Goal: Task Accomplishment & Management: Use online tool/utility

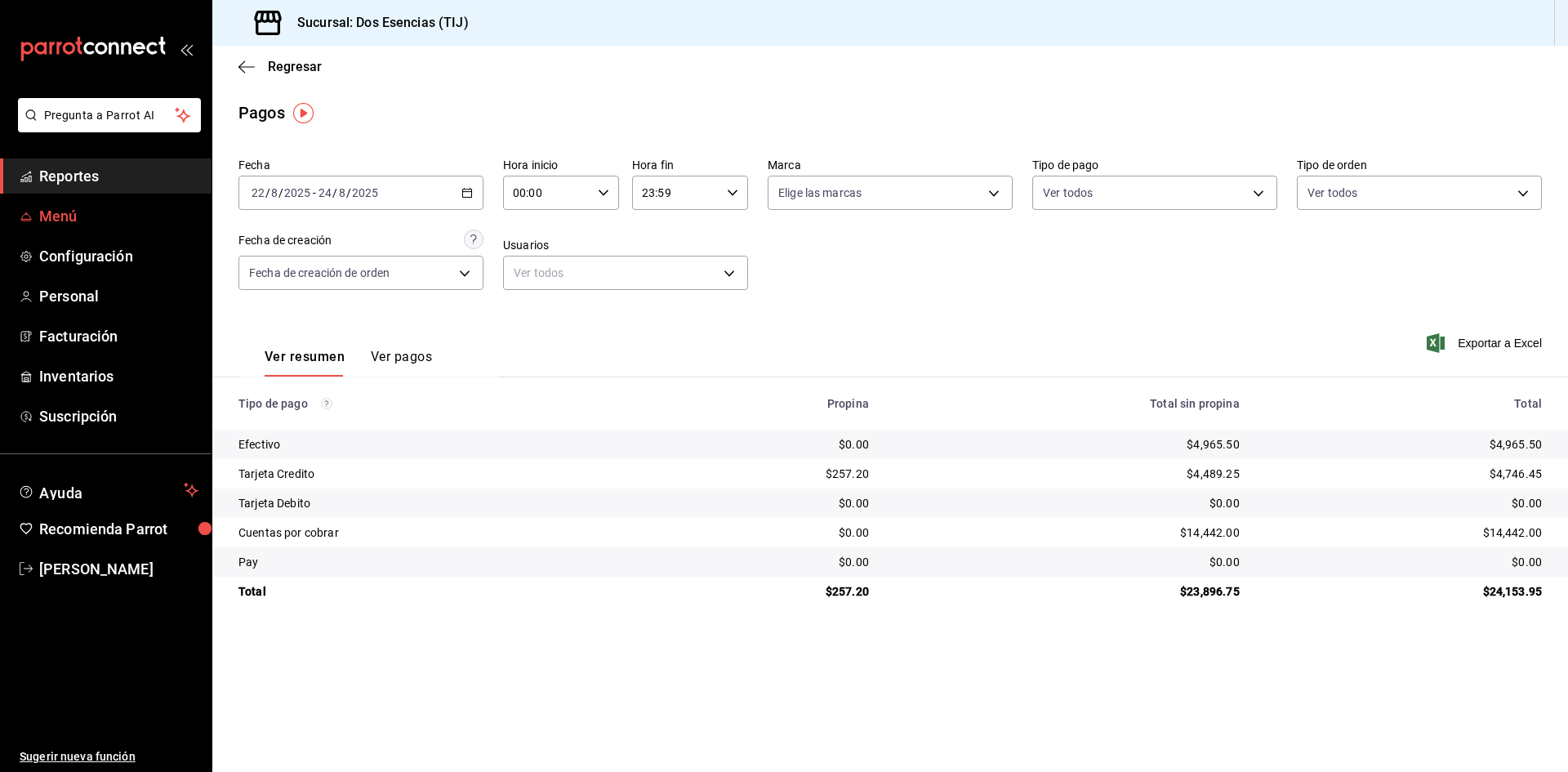
click at [87, 221] on span "Menú" at bounding box center [119, 215] width 160 height 22
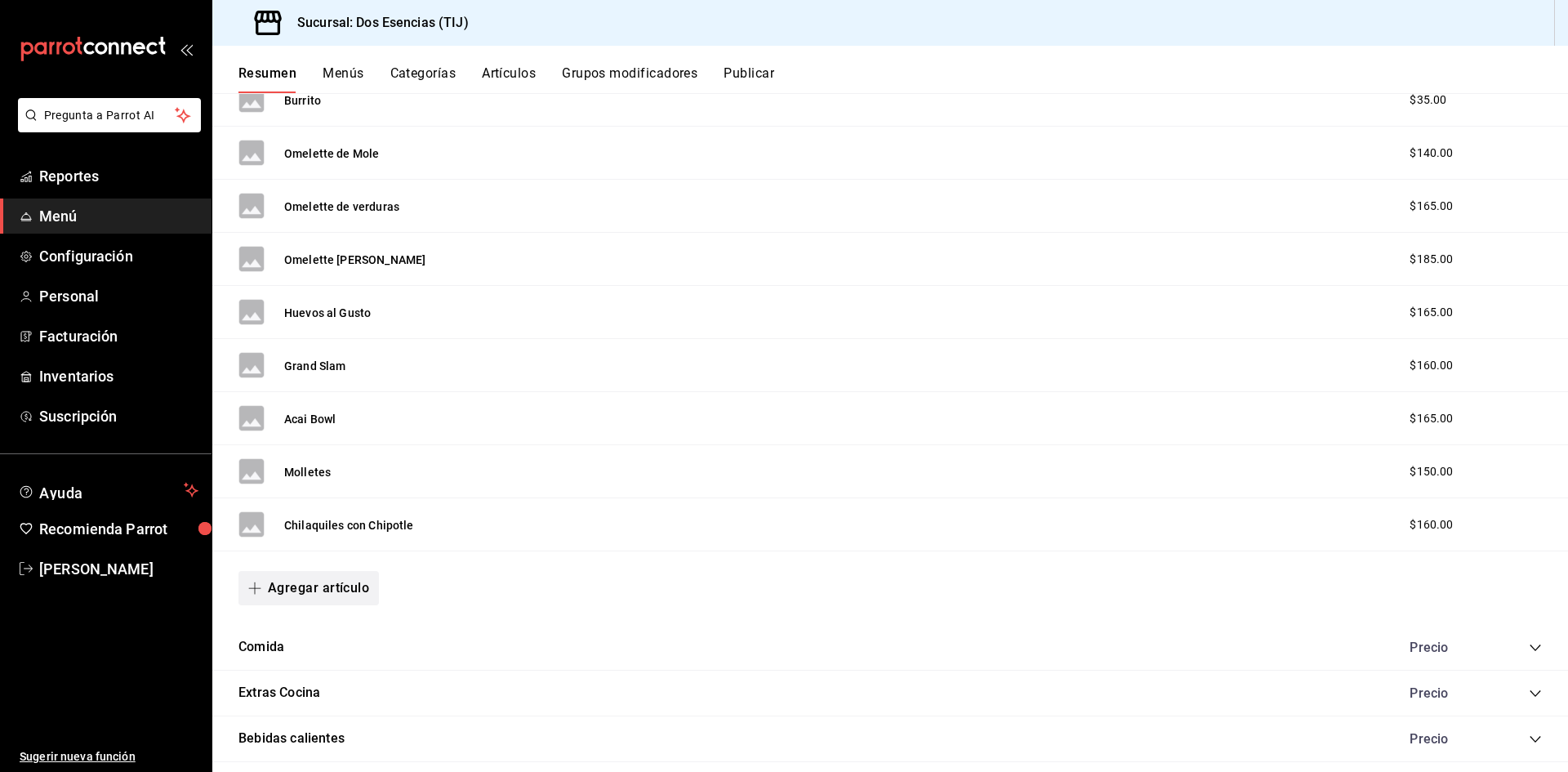
scroll to position [1256, 0]
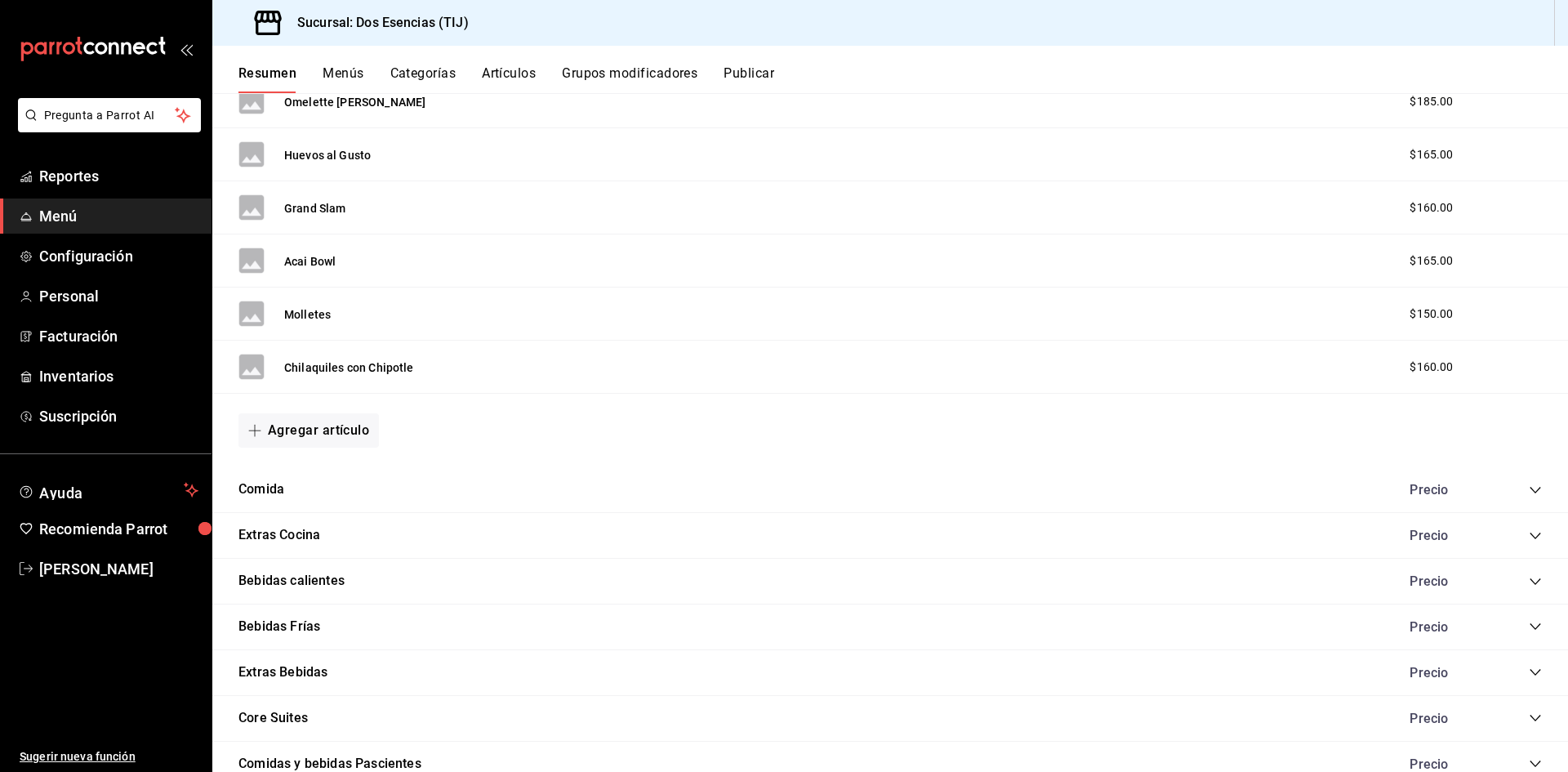
click at [1515, 495] on div "Precio" at bounding box center [1468, 490] width 148 height 16
click at [1521, 478] on div "Comida Precio" at bounding box center [890, 490] width 1356 height 45
click at [1529, 493] on icon "collapse-category-row" at bounding box center [1535, 489] width 13 height 13
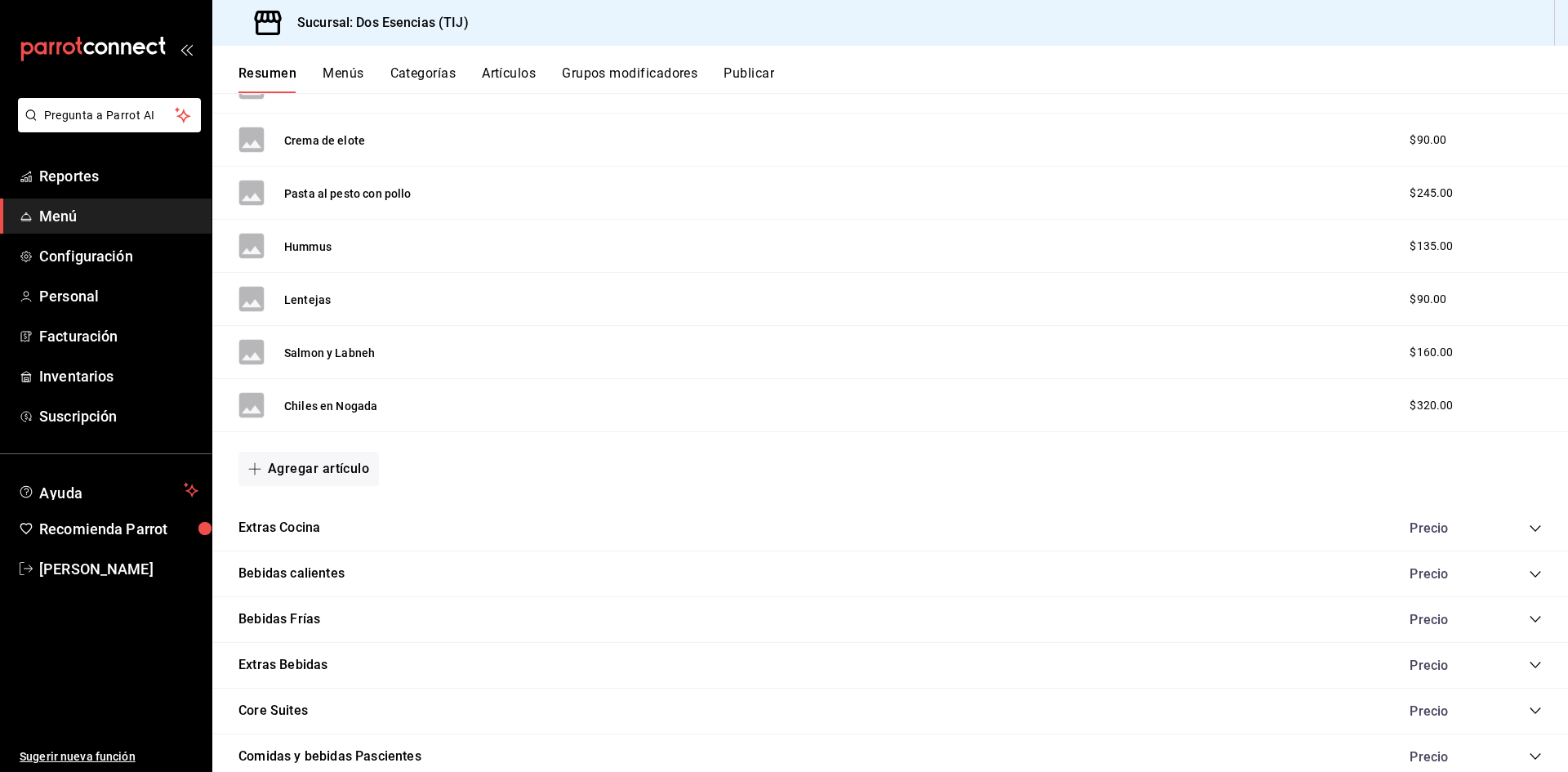
scroll to position [2605, 0]
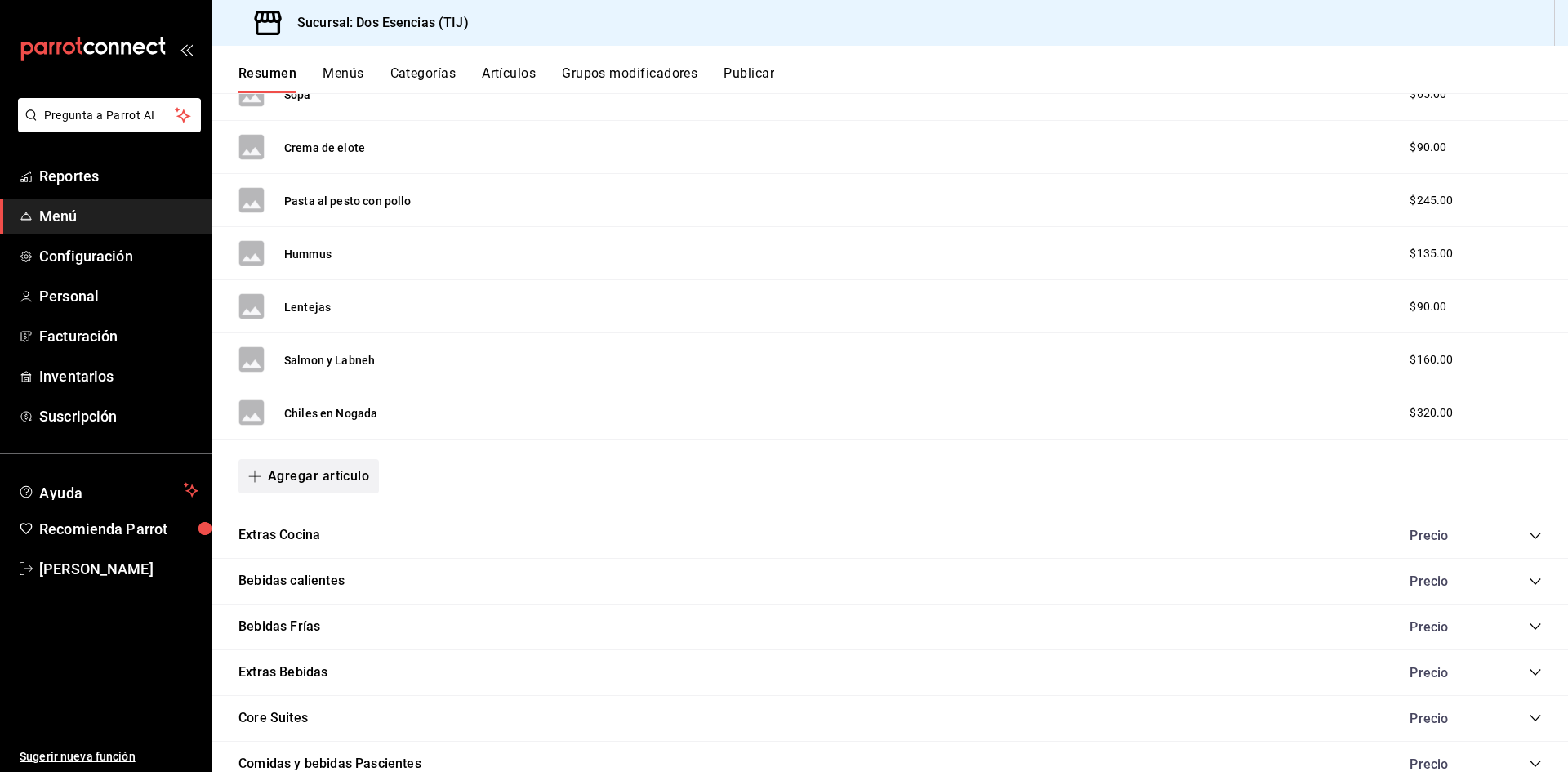
click at [351, 471] on button "Agregar artículo" at bounding box center [308, 475] width 140 height 34
click at [308, 543] on li "Artículo nuevo" at bounding box center [302, 560] width 128 height 40
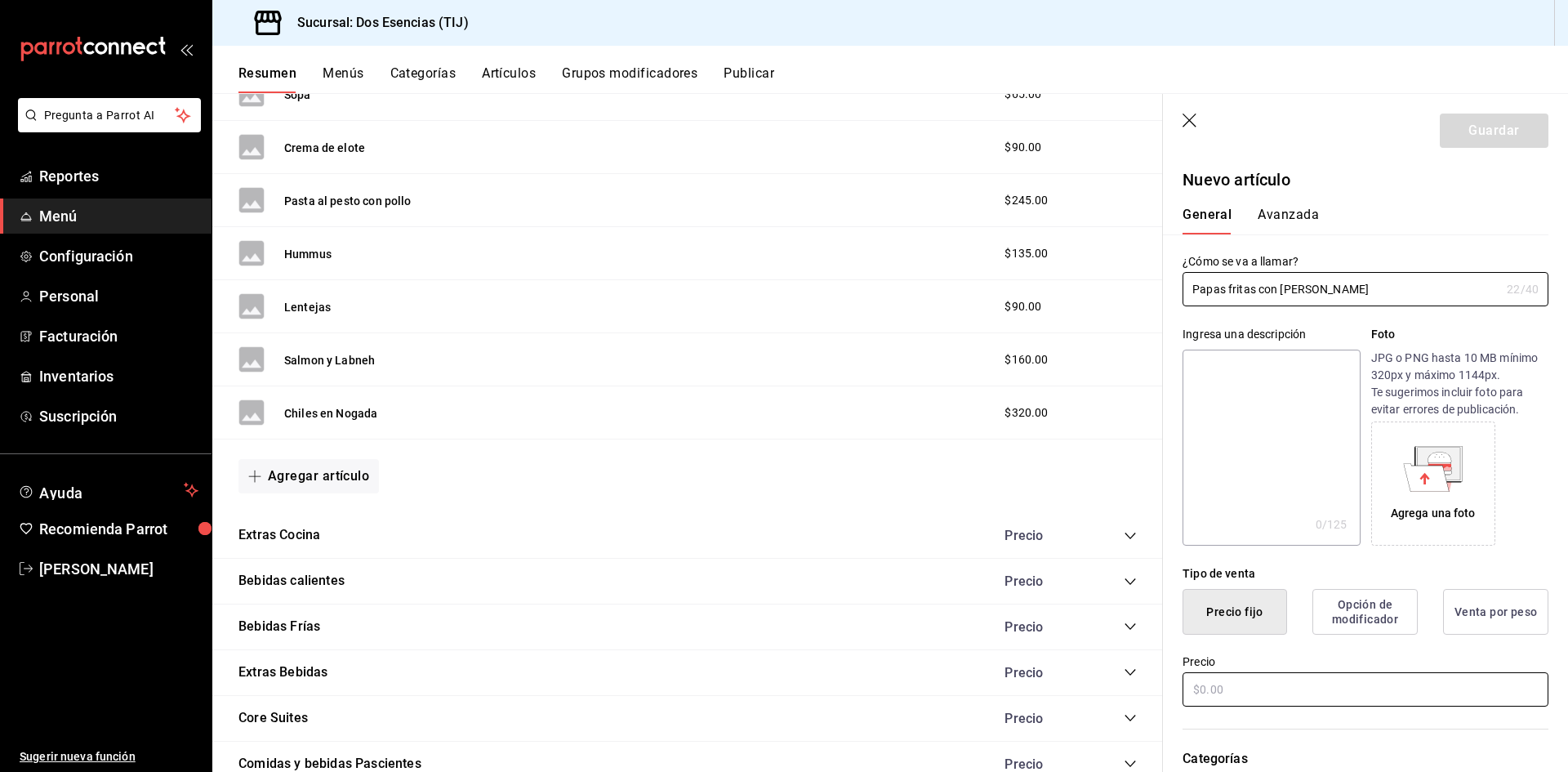
type input "Papas fritas con [PERSON_NAME]"
click at [1306, 674] on div "Precio" at bounding box center [1366, 681] width 366 height 55
drag, startPoint x: 1306, startPoint y: 674, endPoint x: 1306, endPoint y: 683, distance: 9.0
click at [1306, 683] on input "text" at bounding box center [1366, 689] width 366 height 34
type input "$145.00"
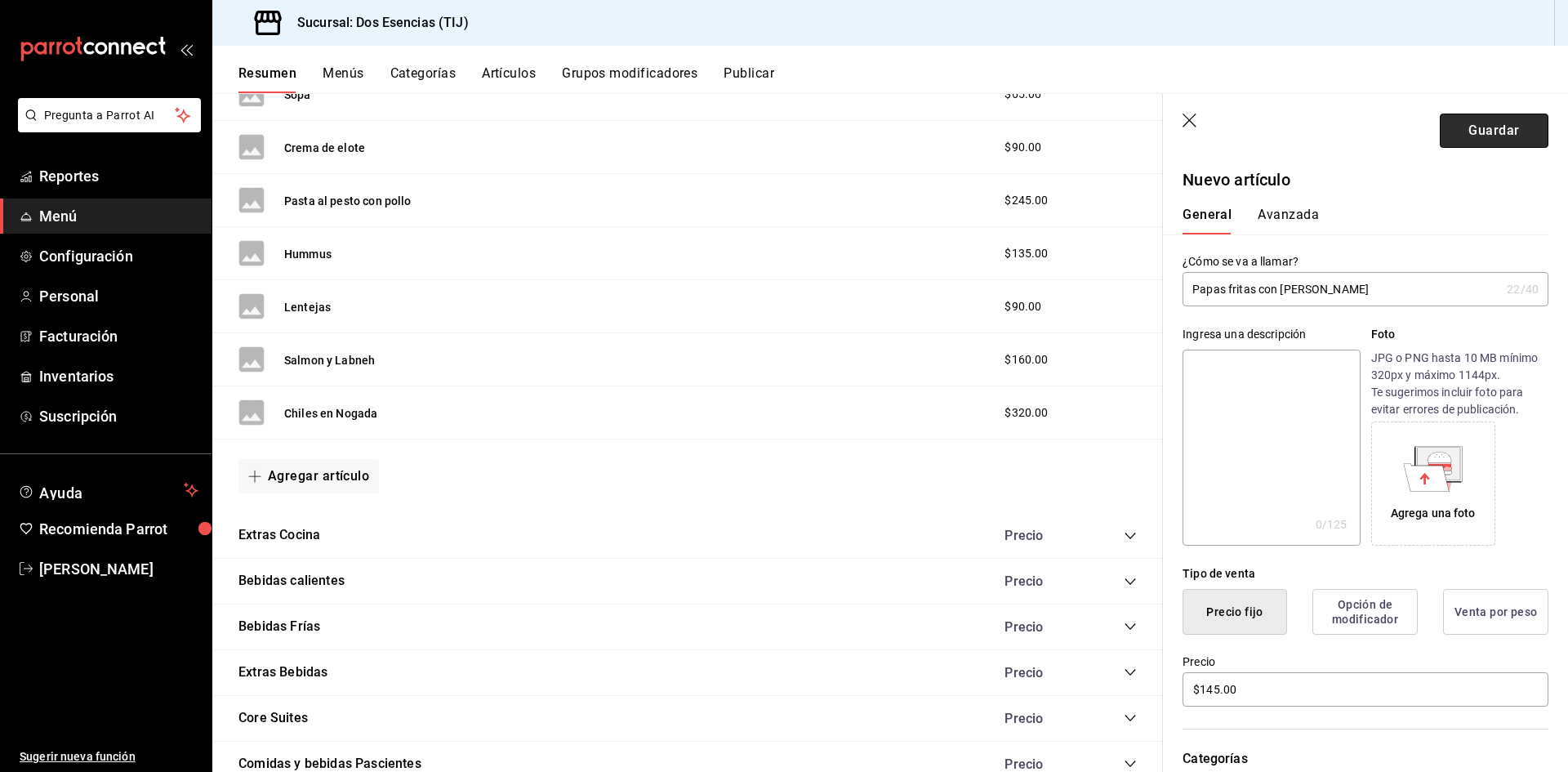
click at [1503, 124] on button "Guardar" at bounding box center [1494, 130] width 109 height 34
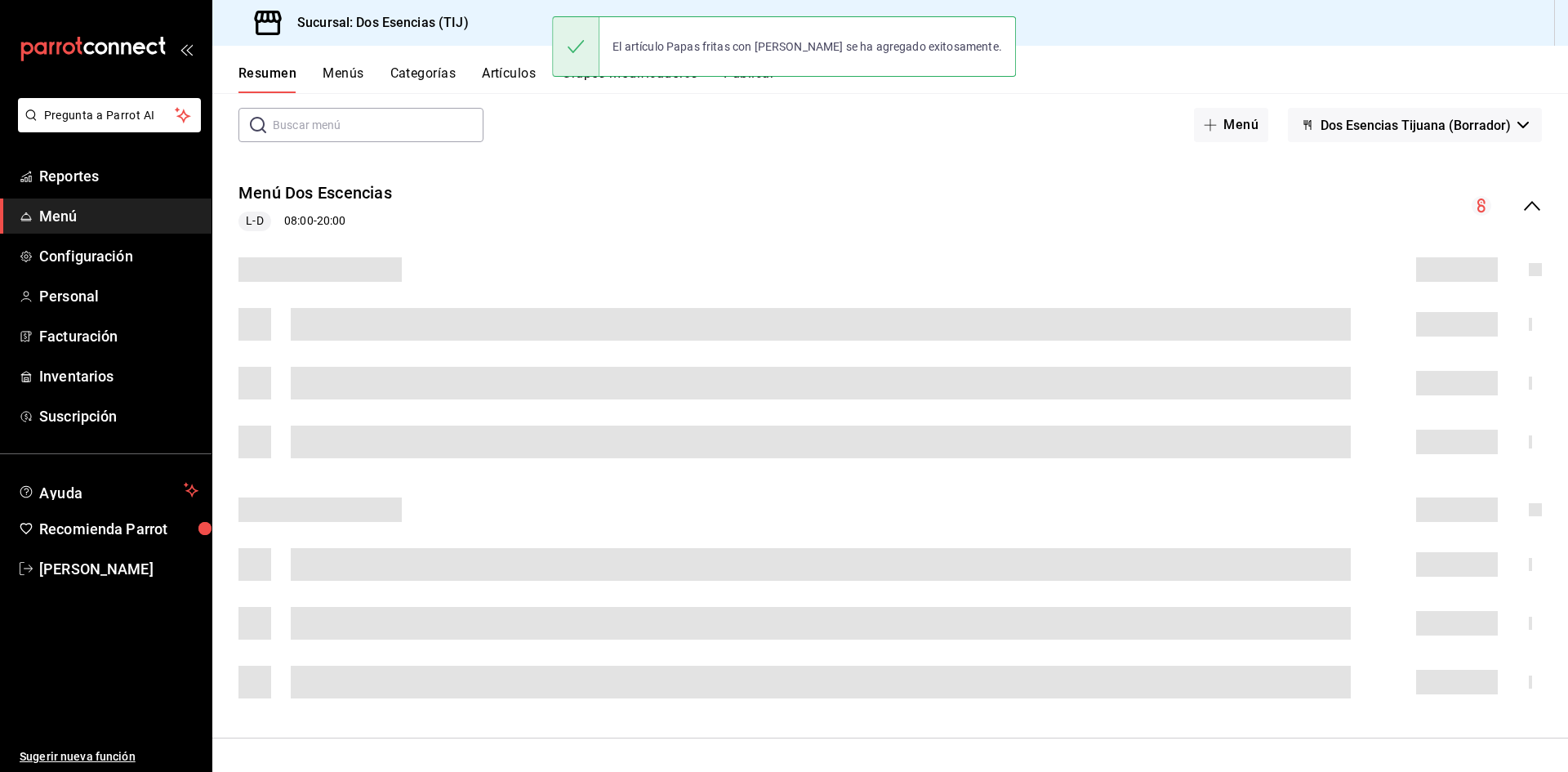
scroll to position [221, 0]
